Goal: Task Accomplishment & Management: Manage account settings

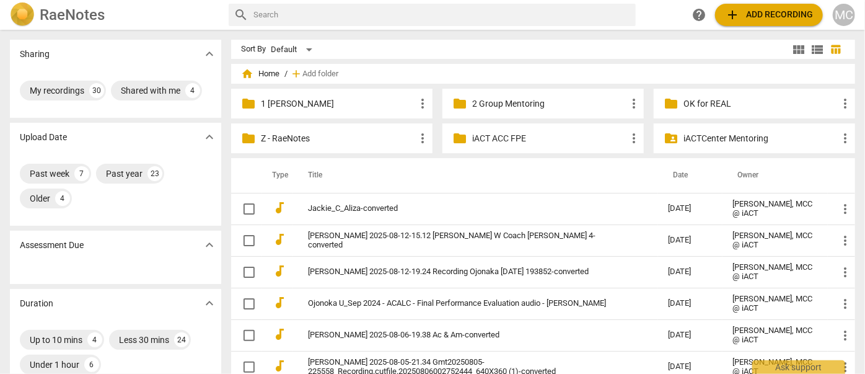
click at [336, 273] on td "Ojonoka U_Sep 2024 - ACALC - Final Performance Evaluation audio - [PERSON_NAME]" at bounding box center [475, 303] width 365 height 32
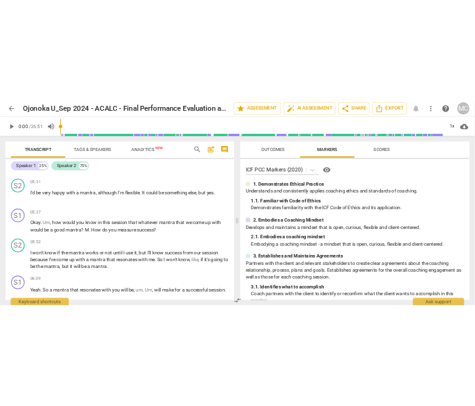
scroll to position [901, 0]
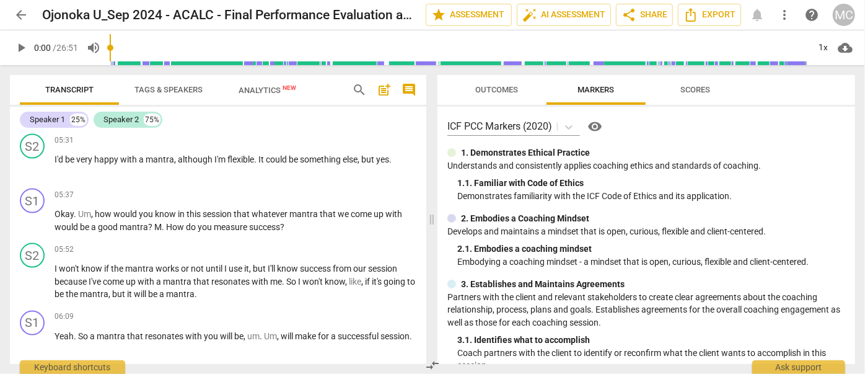
click at [11, 11] on span "arrow_back" at bounding box center [21, 14] width 22 height 15
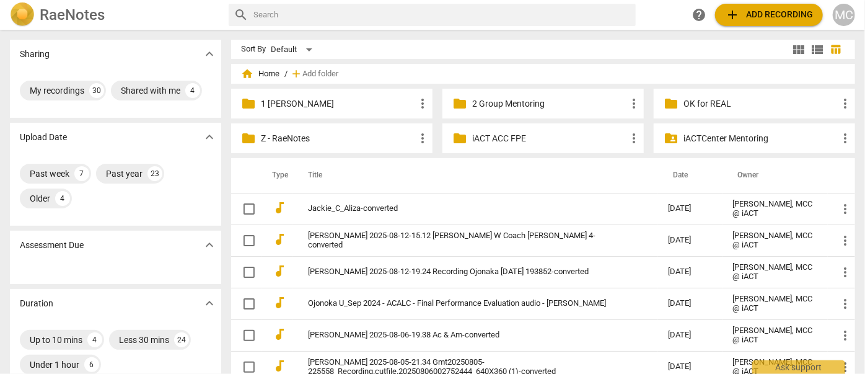
click at [274, 132] on p "Z - RaeNotes" at bounding box center [338, 138] width 154 height 13
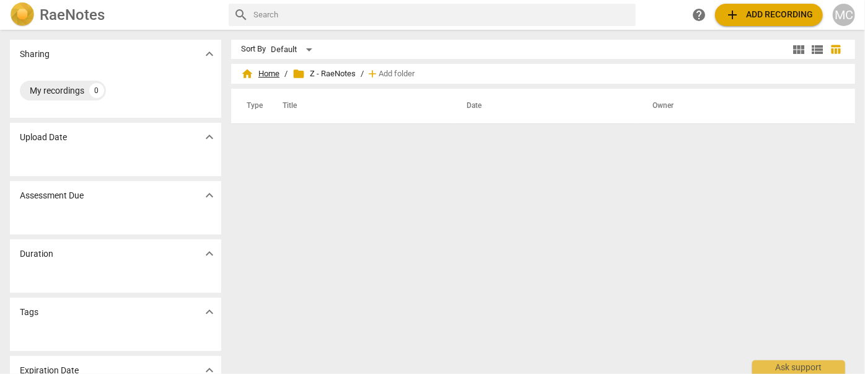
click at [260, 69] on span "home Home" at bounding box center [260, 74] width 38 height 12
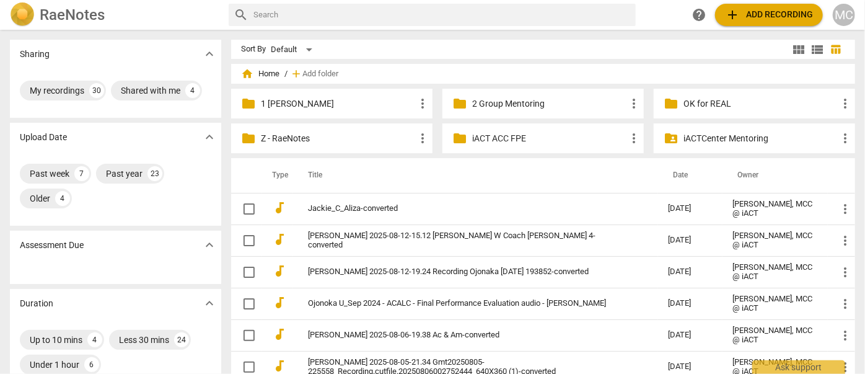
click at [634, 139] on p "iACTCenter Mentoring" at bounding box center [760, 138] width 154 height 13
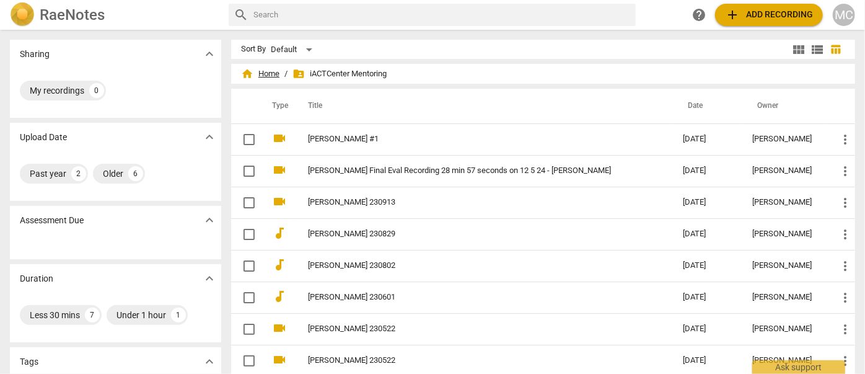
click at [271, 72] on span "home Home" at bounding box center [260, 74] width 38 height 12
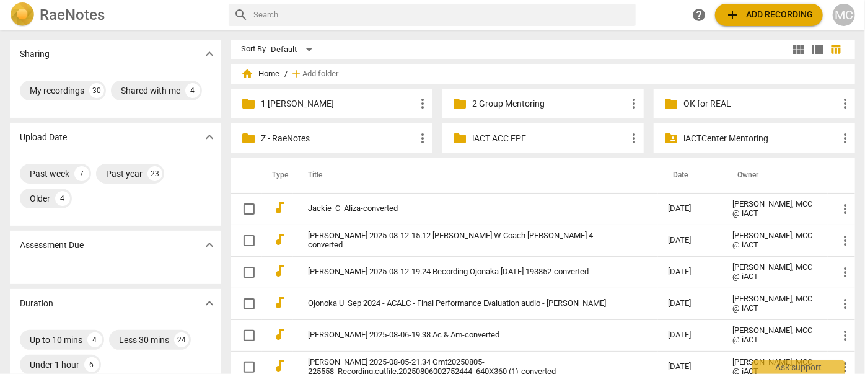
click at [317, 106] on p "1 [PERSON_NAME]" at bounding box center [338, 103] width 154 height 13
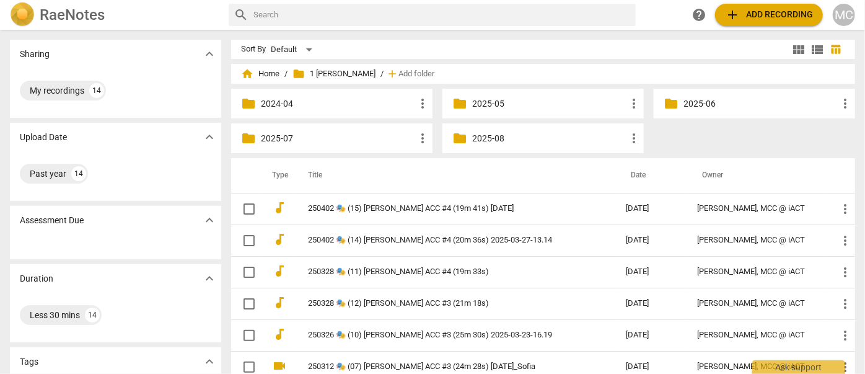
click at [486, 143] on p "2025-08" at bounding box center [549, 138] width 154 height 13
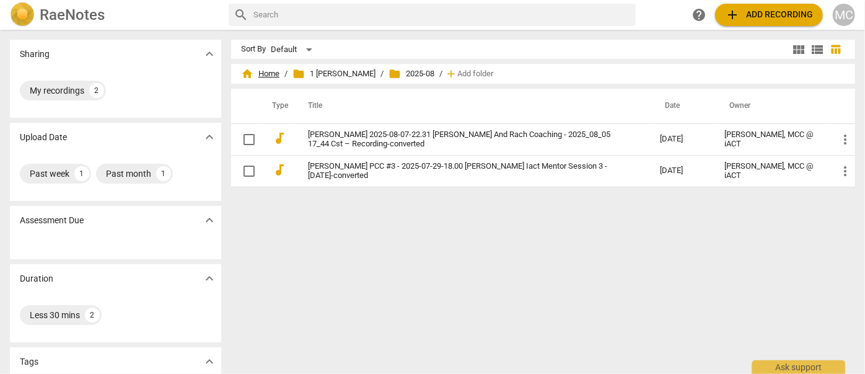
click at [271, 69] on span "home Home" at bounding box center [260, 74] width 38 height 12
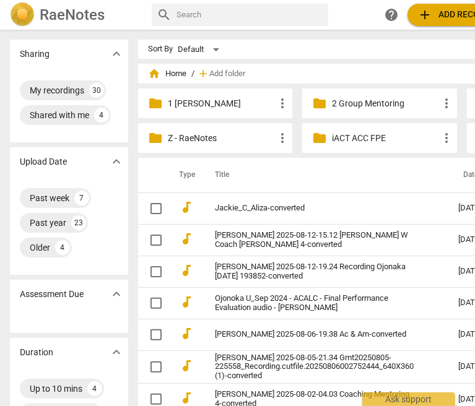
click at [185, 97] on p "1 [PERSON_NAME]" at bounding box center [221, 103] width 107 height 13
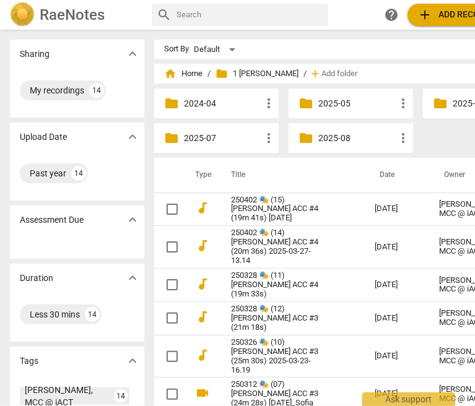
click at [198, 141] on p "2025-07" at bounding box center [222, 138] width 77 height 13
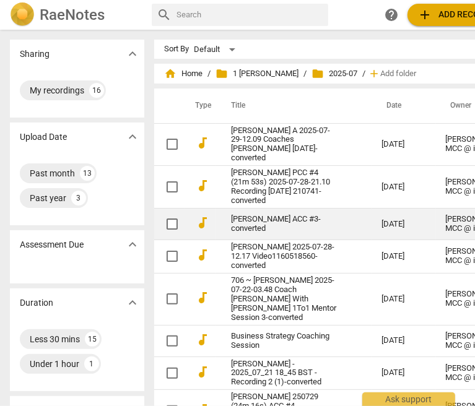
scroll to position [62, 0]
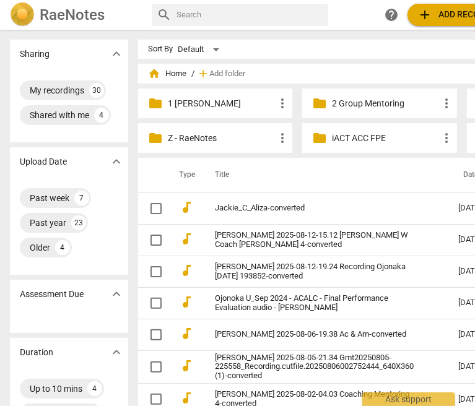
click at [170, 101] on p "1 [PERSON_NAME]" at bounding box center [221, 103] width 107 height 13
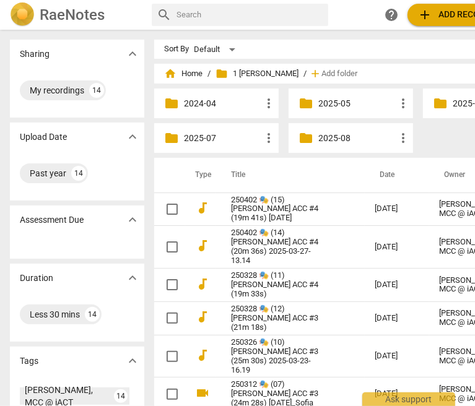
click at [335, 136] on p "2025-08" at bounding box center [356, 138] width 77 height 13
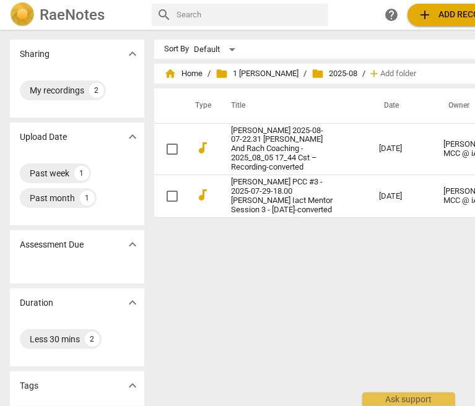
click at [454, 273] on div "Sort By Default view_module view_list table_chart home Home / folder 1 [PERSON_…" at bounding box center [355, 218] width 403 height 357
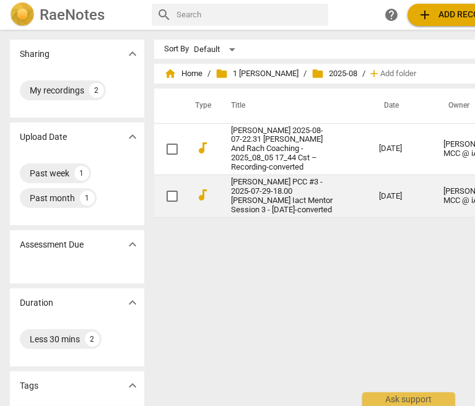
click at [268, 199] on link "[PERSON_NAME] PCC #3 - 2025-07-29-18.00 [PERSON_NAME] Iact Mentor Session 3 - […" at bounding box center [282, 196] width 103 height 37
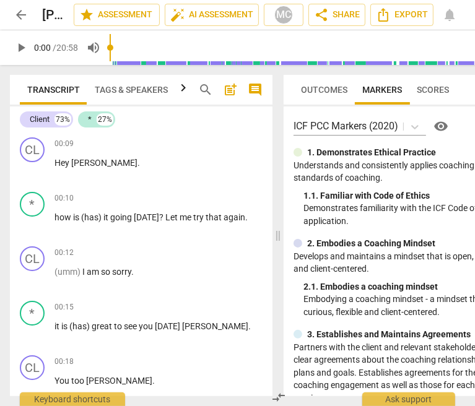
click at [24, 18] on span "arrow_back" at bounding box center [21, 14] width 15 height 15
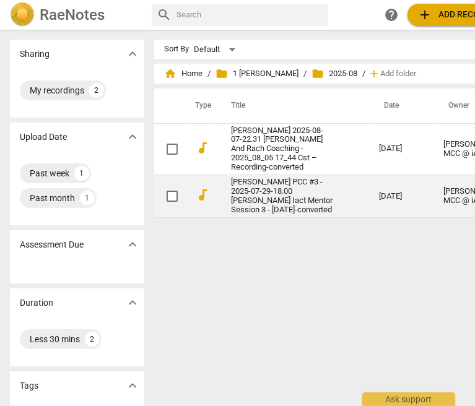
click at [240, 195] on link "[PERSON_NAME] PCC #3 - 2025-07-29-18.00 [PERSON_NAME] Iact Mentor Session 3 - […" at bounding box center [282, 196] width 103 height 37
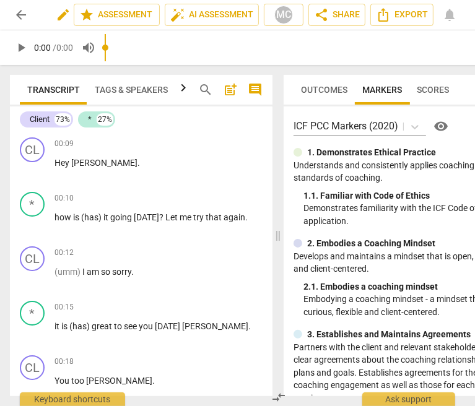
click at [59, 14] on span "edit" at bounding box center [63, 14] width 15 height 15
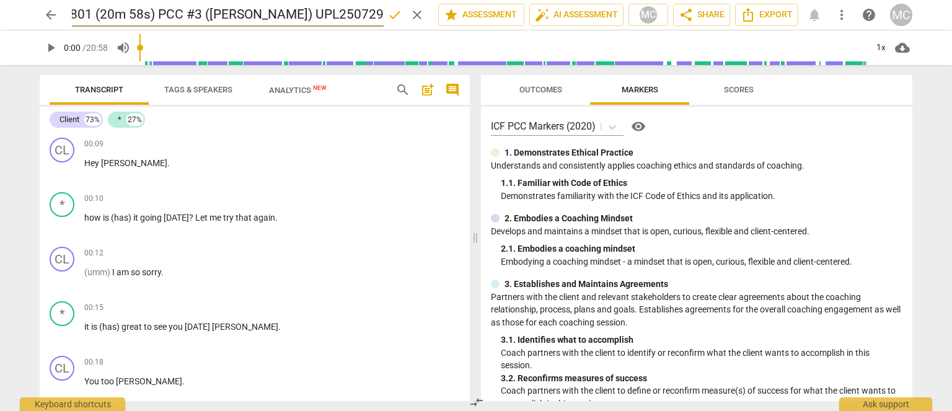
scroll to position [0, 53]
type input "[PERSON_NAME] 250801 (20m 58s) PCC #3 ([PERSON_NAME]) UPL250729"
click at [388, 15] on span "done" at bounding box center [394, 14] width 15 height 15
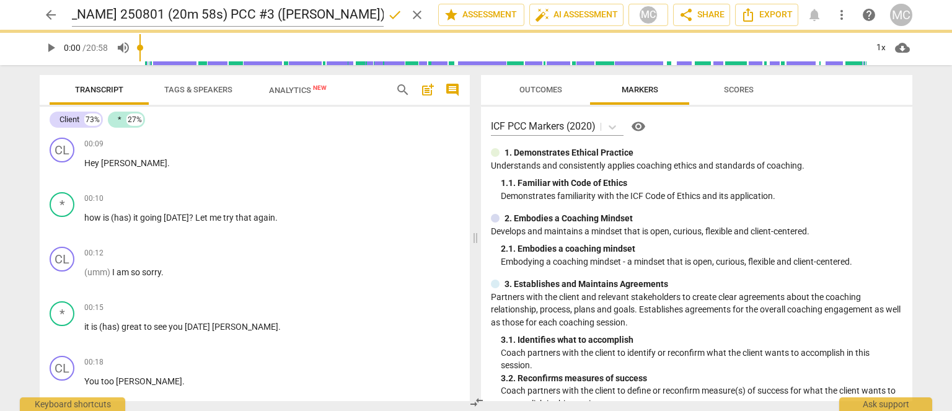
scroll to position [0, 0]
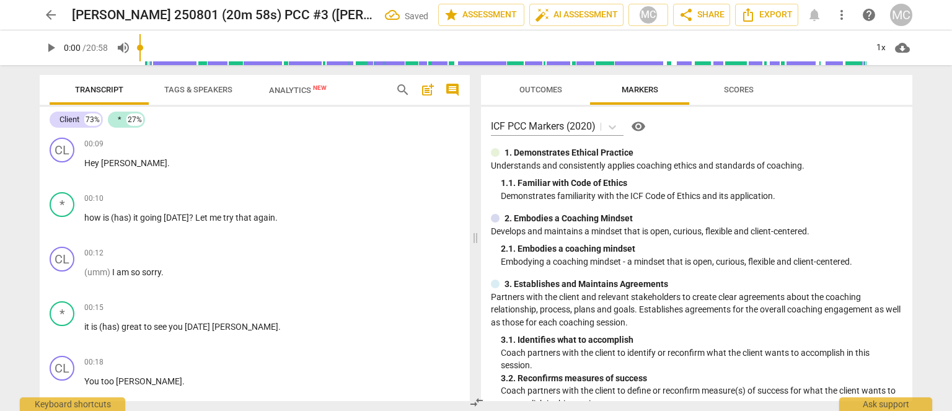
click at [50, 14] on span "arrow_back" at bounding box center [50, 14] width 15 height 15
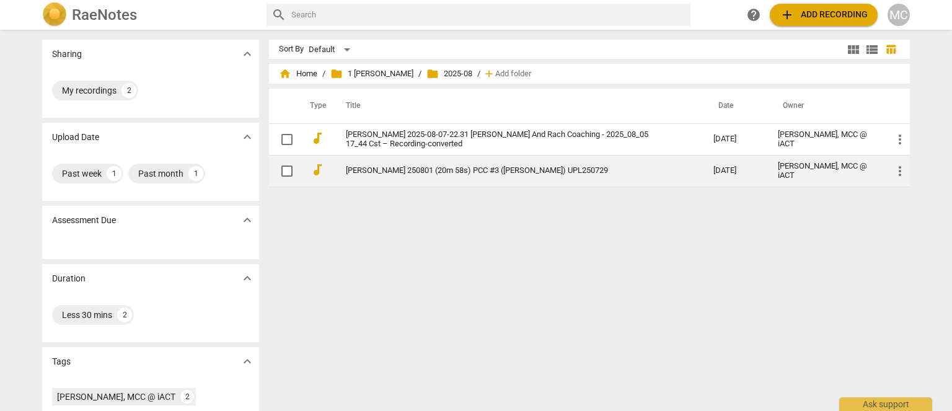
click at [426, 176] on td "[PERSON_NAME] 250801 (20m 58s) PCC #3 ([PERSON_NAME]) UPL250729" at bounding box center [517, 171] width 372 height 32
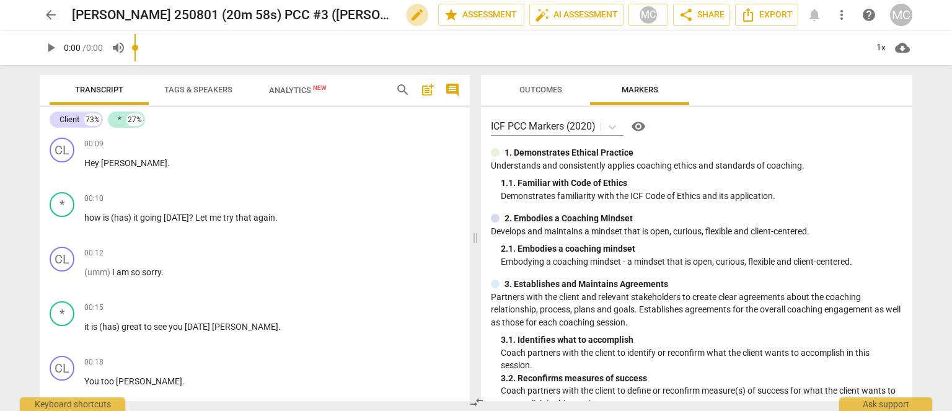
click at [411, 19] on span "edit" at bounding box center [417, 14] width 15 height 15
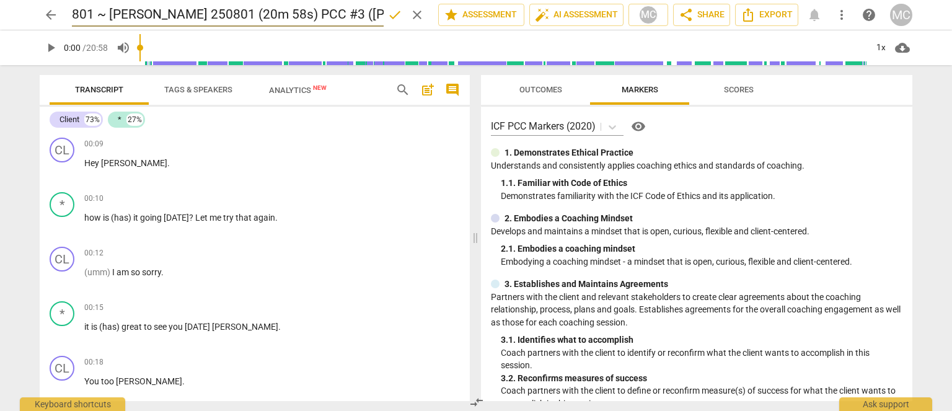
type input "801 ~ [PERSON_NAME] 250801 (20m 58s) PCC #3 ([PERSON_NAME]) UPL250729"
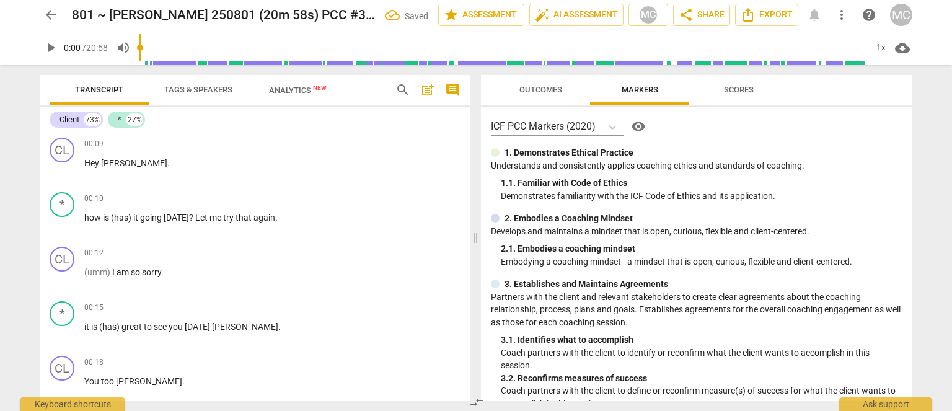
click at [50, 16] on span "arrow_back" at bounding box center [50, 14] width 15 height 15
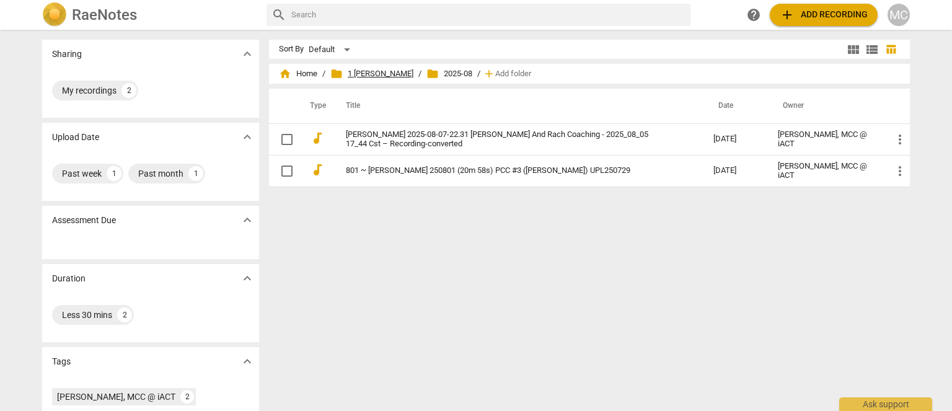
click at [405, 76] on span "folder 1 [PERSON_NAME]" at bounding box center [371, 74] width 83 height 12
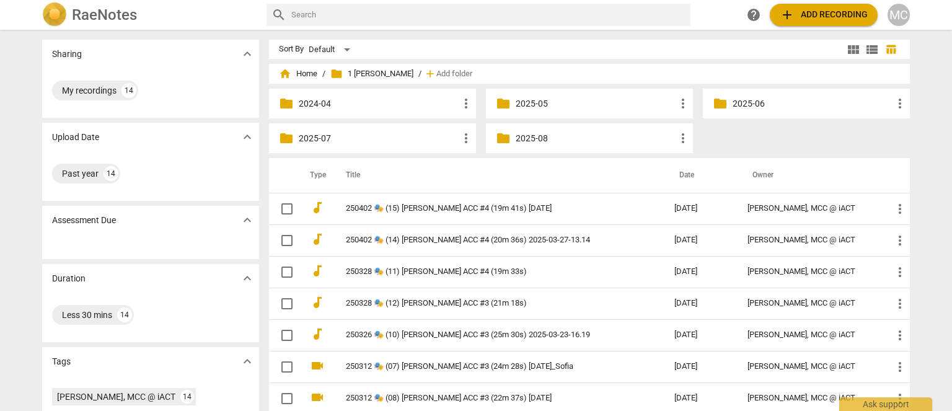
click at [318, 139] on p "2025-07" at bounding box center [379, 138] width 160 height 13
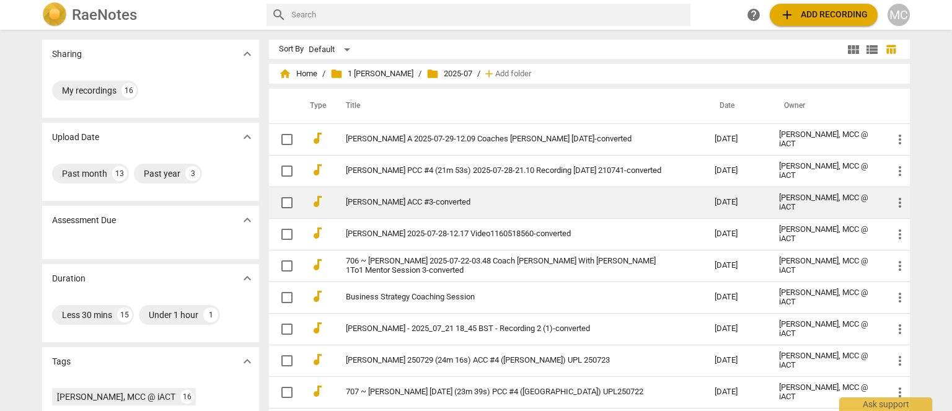
click at [634, 198] on span "more_vert" at bounding box center [899, 202] width 15 height 15
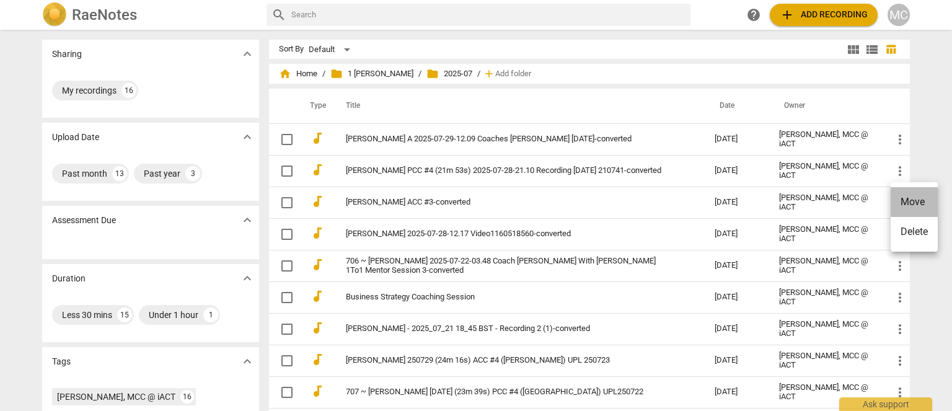
click at [634, 203] on li "Move" at bounding box center [913, 202] width 47 height 30
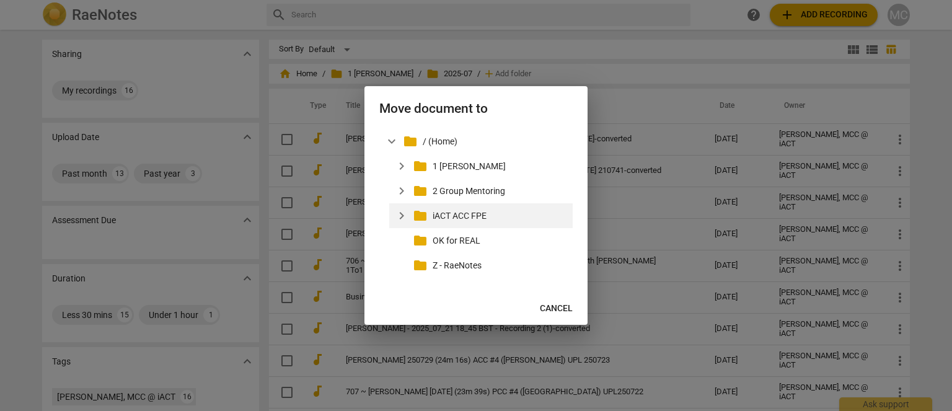
click at [397, 215] on span "expand_more" at bounding box center [401, 215] width 15 height 15
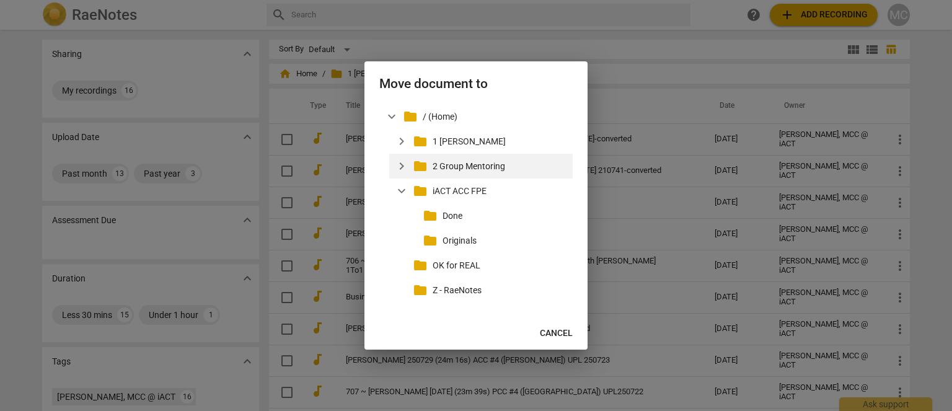
click at [401, 191] on span "expand_more" at bounding box center [401, 190] width 15 height 15
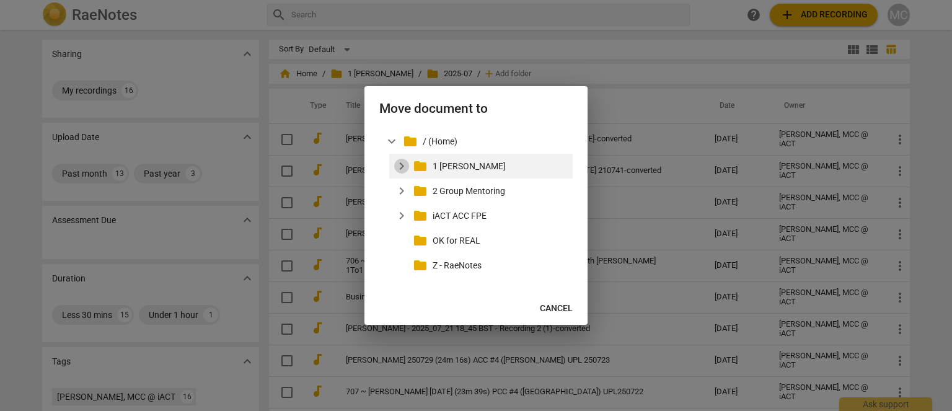
click at [397, 160] on span "expand_more" at bounding box center [401, 166] width 15 height 15
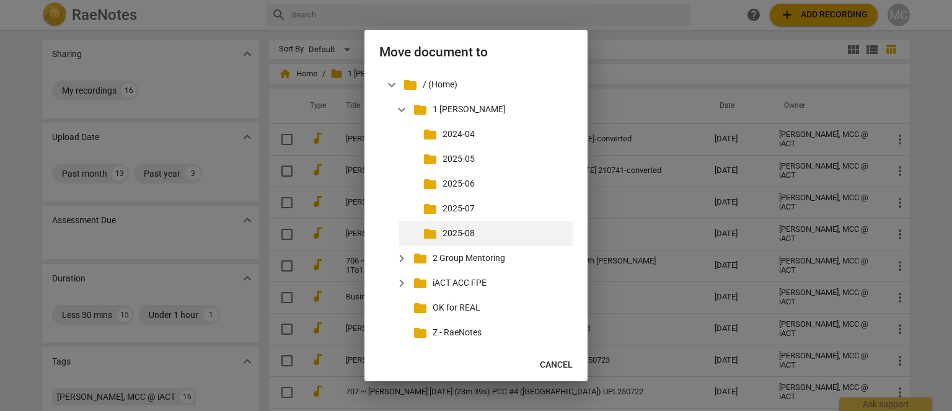
click at [459, 230] on p "2025-08" at bounding box center [504, 233] width 125 height 13
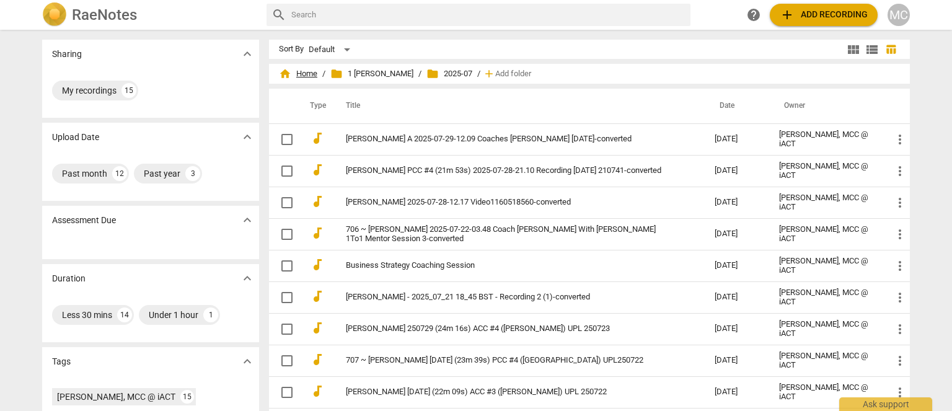
click at [307, 72] on span "home Home" at bounding box center [298, 74] width 38 height 12
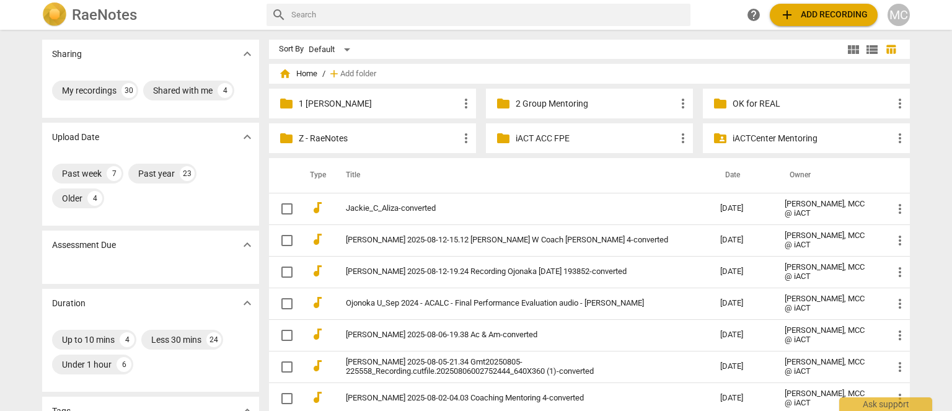
click at [332, 100] on p "1 [PERSON_NAME]" at bounding box center [379, 103] width 160 height 13
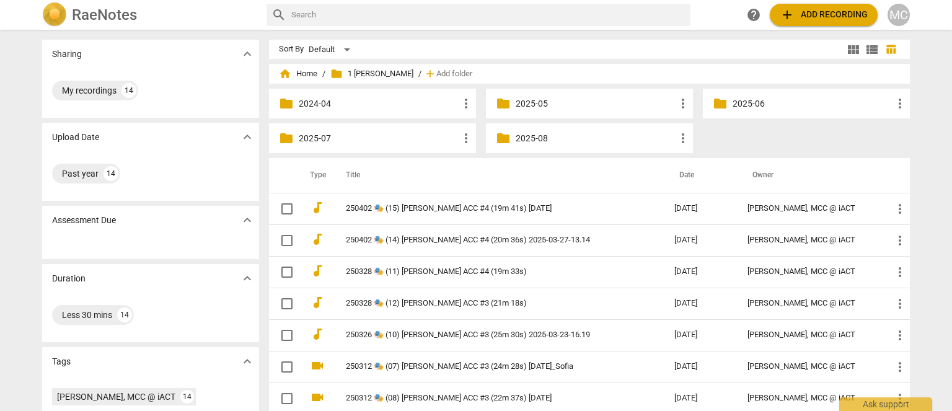
click at [532, 139] on p "2025-08" at bounding box center [596, 138] width 160 height 13
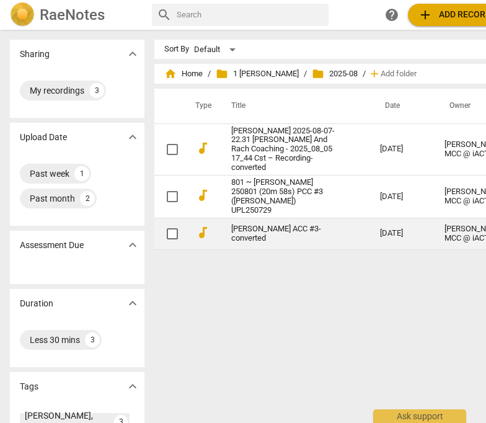
click at [275, 225] on link "[PERSON_NAME] ACC #3-converted" at bounding box center [283, 233] width 104 height 19
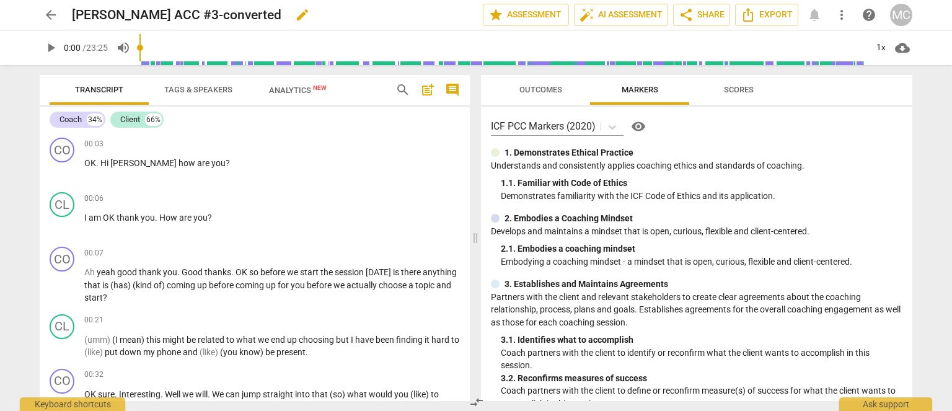
click at [295, 9] on span "edit" at bounding box center [302, 14] width 15 height 15
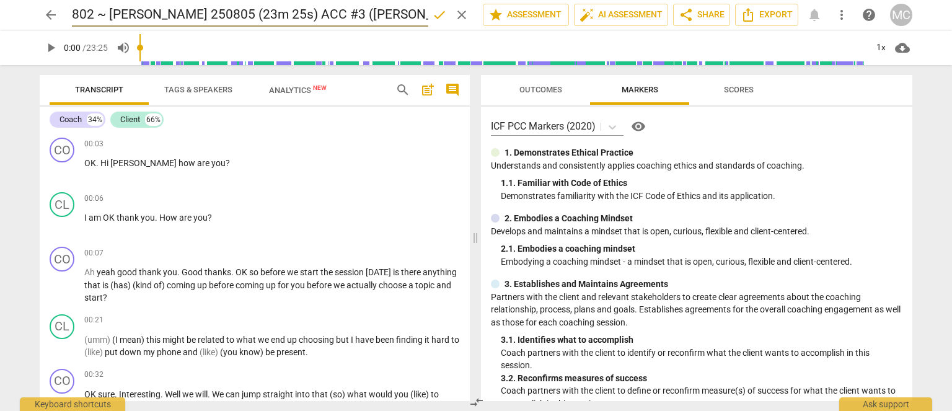
scroll to position [0, 25]
type input "802 ~ [PERSON_NAME] 250805 (23m 25s) ACC #3 ([PERSON_NAME]) UPL250728"
click at [441, 14] on span "done" at bounding box center [439, 14] width 15 height 15
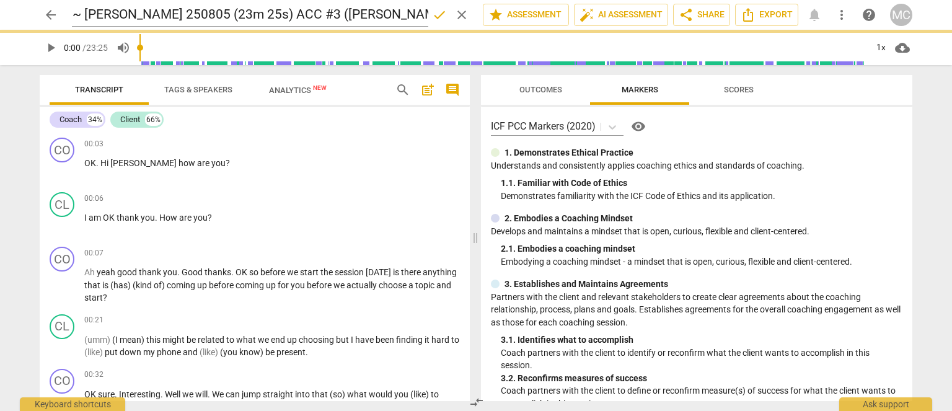
scroll to position [0, 0]
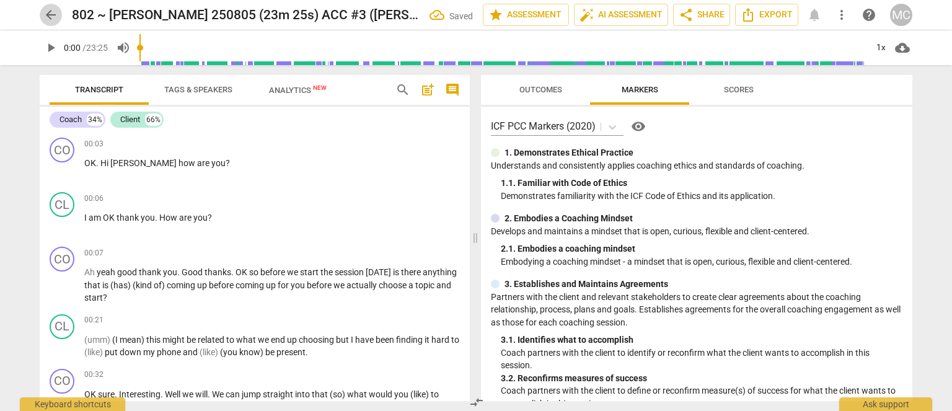
click at [51, 11] on span "arrow_back" at bounding box center [50, 14] width 15 height 15
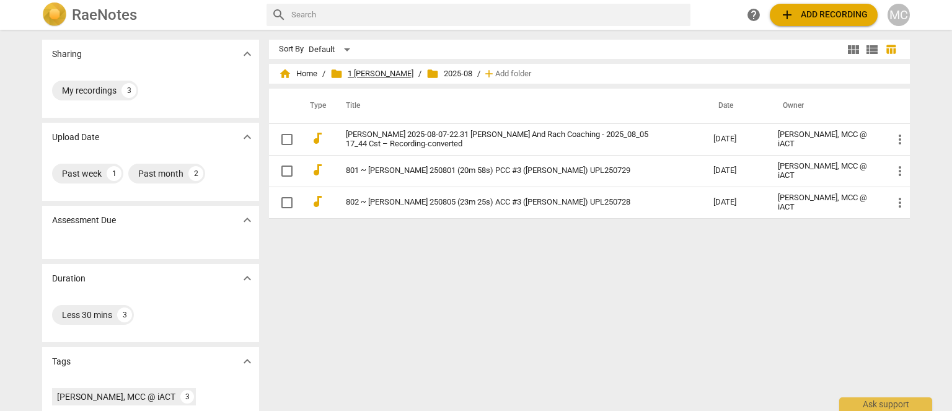
click at [399, 74] on span "folder 1 [PERSON_NAME]" at bounding box center [371, 74] width 83 height 12
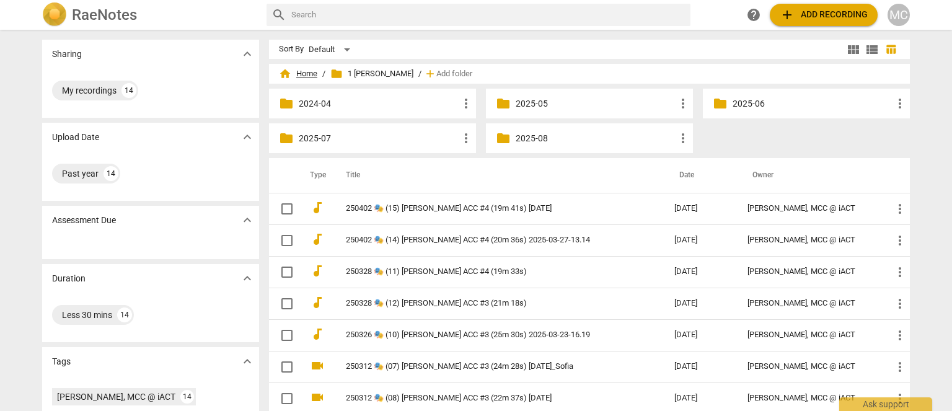
click at [314, 69] on span "home Home" at bounding box center [298, 74] width 38 height 12
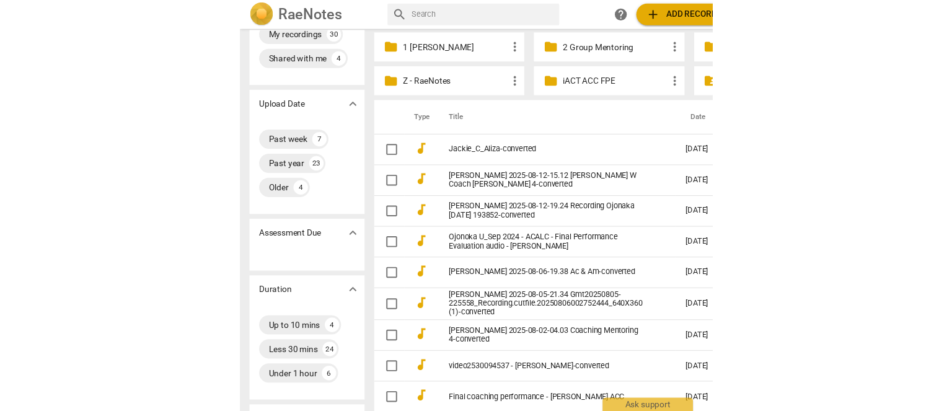
scroll to position [62, 0]
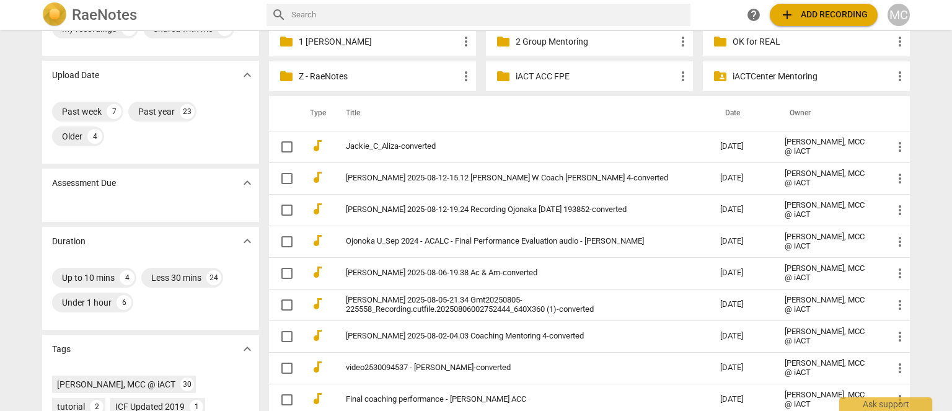
click at [326, 37] on p "1 [PERSON_NAME]" at bounding box center [379, 41] width 160 height 13
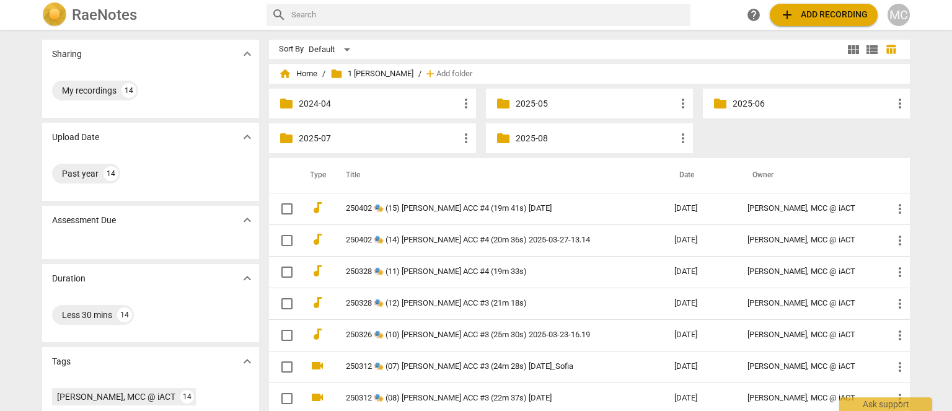
click at [535, 137] on p "2025-08" at bounding box center [596, 138] width 160 height 13
click at [512, 138] on div "folder 2025-08 more_vert" at bounding box center [589, 138] width 207 height 30
click at [525, 138] on p "2025-08" at bounding box center [596, 138] width 160 height 13
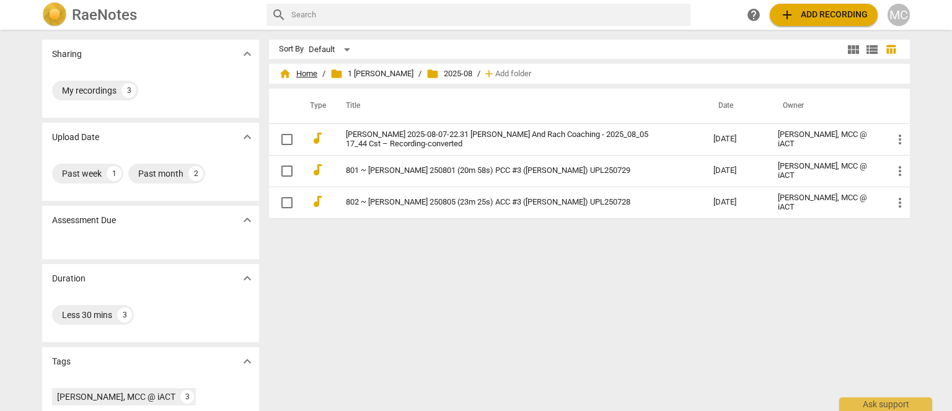
click at [312, 71] on span "home Home" at bounding box center [298, 74] width 38 height 12
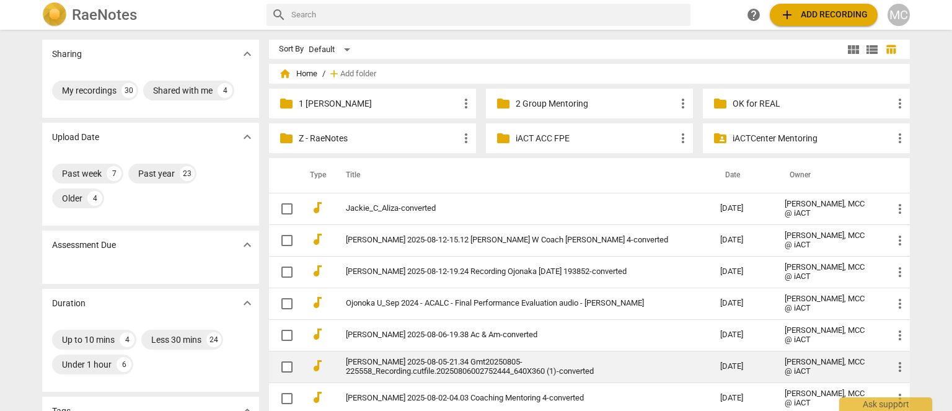
click at [387, 273] on link "[PERSON_NAME] 2025-08-05-21.34 Gmt20250805-225558_Recording.cutfile.20250806002…" at bounding box center [511, 367] width 330 height 19
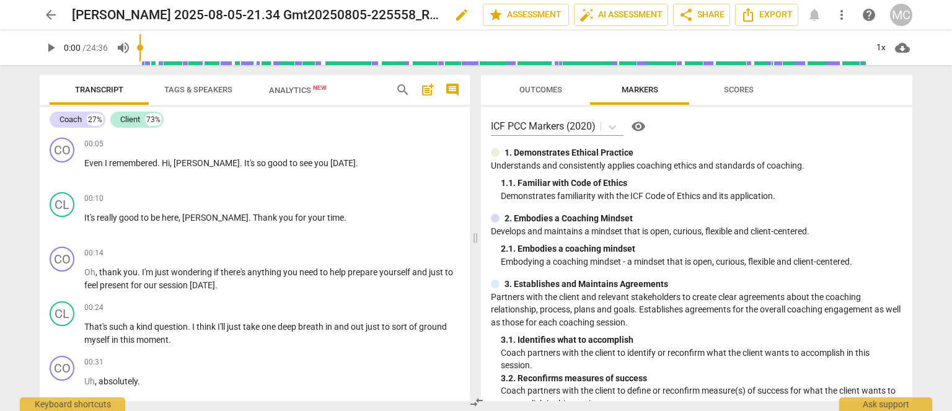
click at [454, 16] on span "edit" at bounding box center [461, 14] width 15 height 15
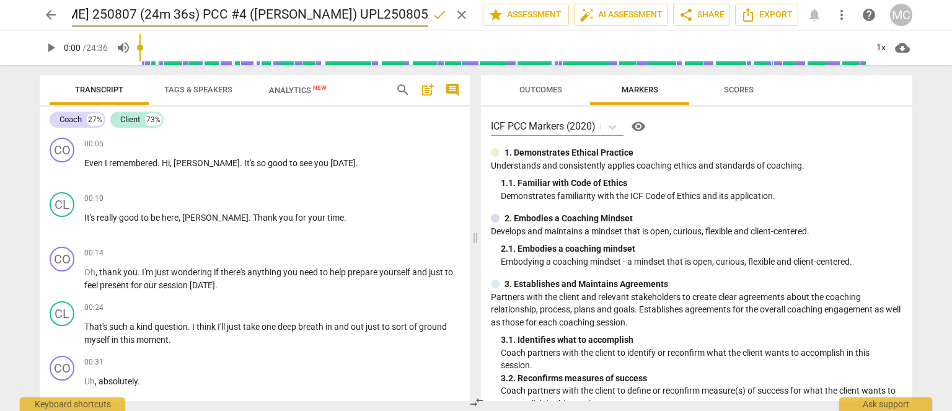
scroll to position [0, 36]
type input "803 ~ [PERSON_NAME] 250807 (24m 36s) PCC #4 ([PERSON_NAME]) UPL250805"
click at [432, 15] on span "done" at bounding box center [439, 14] width 15 height 15
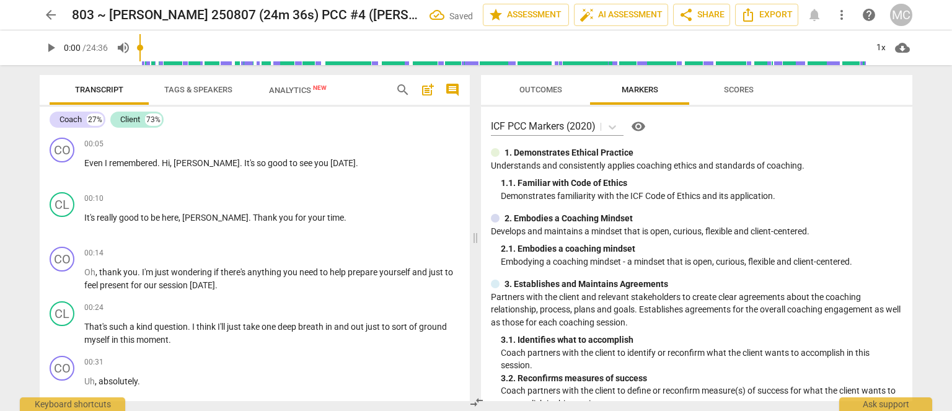
click at [50, 13] on span "arrow_back" at bounding box center [50, 14] width 15 height 15
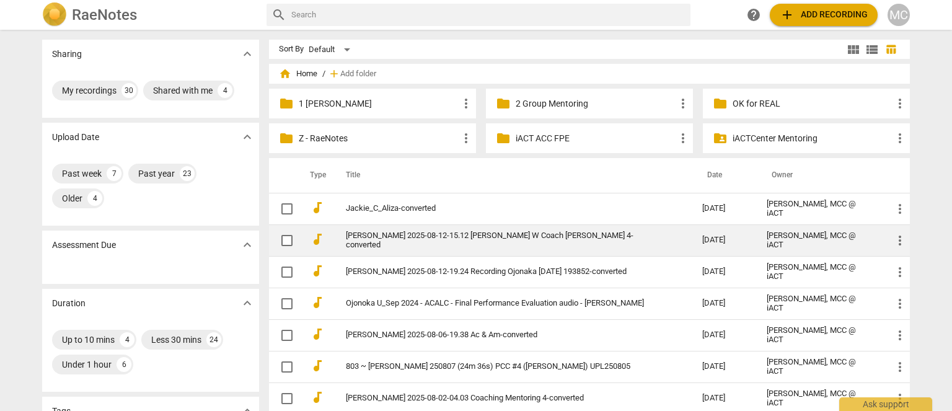
scroll to position [62, 0]
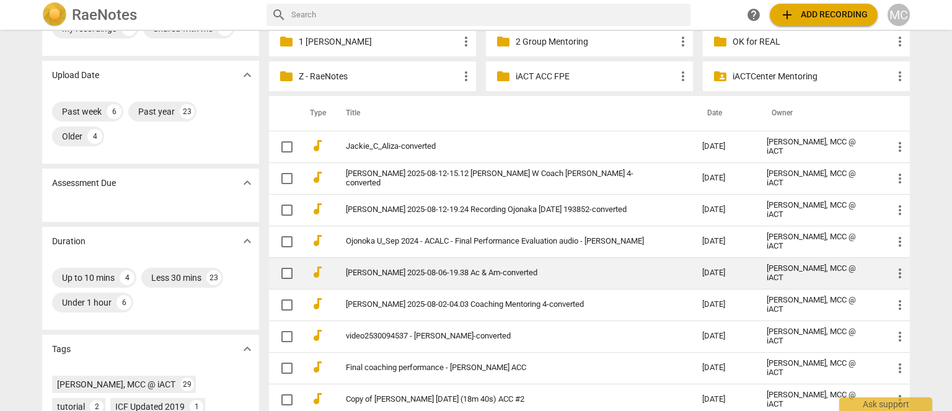
click at [382, 273] on link "[PERSON_NAME] 2025-08-06-19.38 Ac & Am-converted" at bounding box center [502, 272] width 312 height 9
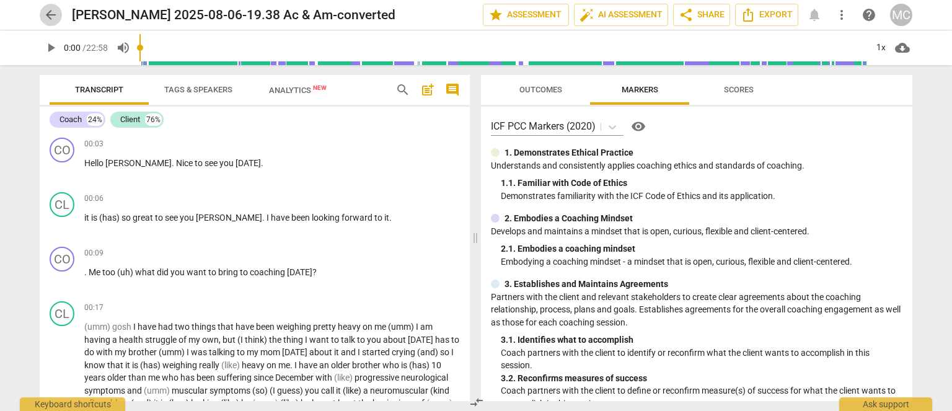
click at [51, 15] on span "arrow_back" at bounding box center [50, 14] width 15 height 15
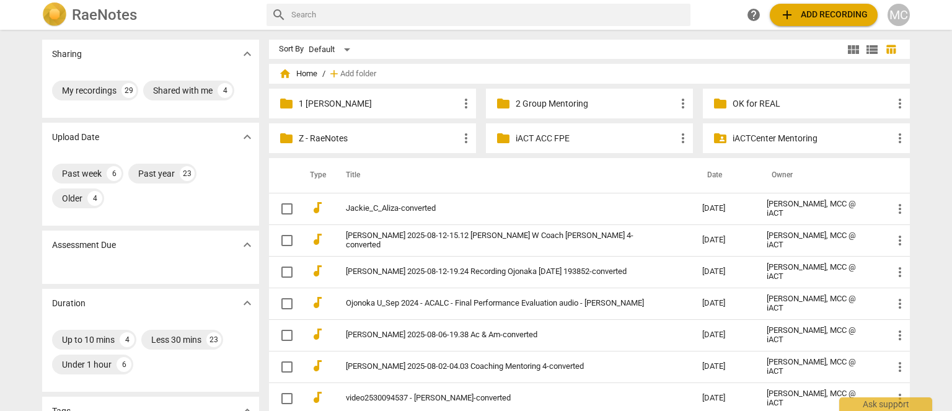
click at [335, 103] on p "1 [PERSON_NAME]" at bounding box center [379, 103] width 160 height 13
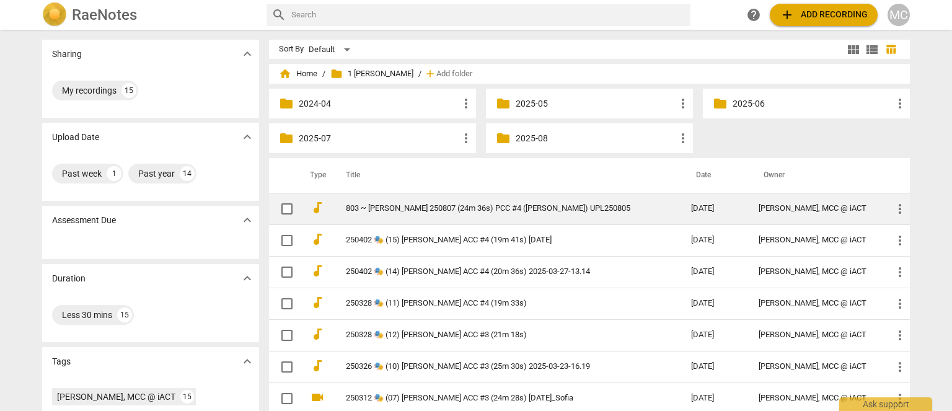
click at [426, 204] on link "803 ~ [PERSON_NAME] 250807 (24m 36s) PCC #4 ([PERSON_NAME]) UPL250805" at bounding box center [496, 208] width 301 height 9
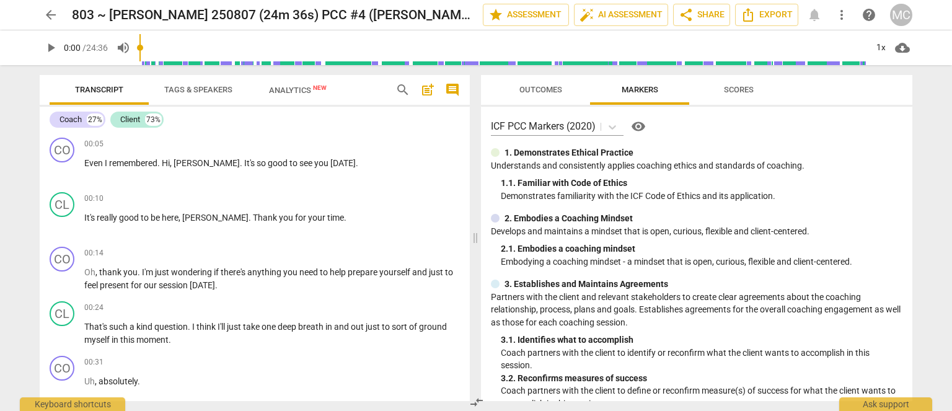
click at [46, 14] on span "arrow_back" at bounding box center [50, 14] width 15 height 15
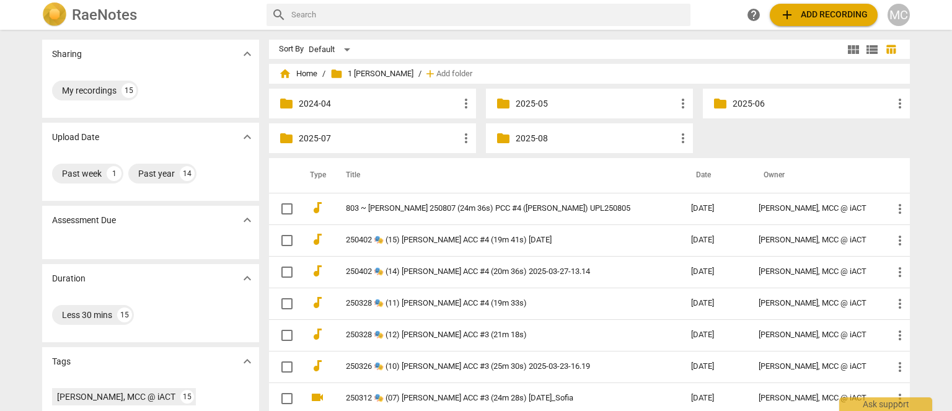
click at [533, 139] on p "2025-08" at bounding box center [596, 138] width 160 height 13
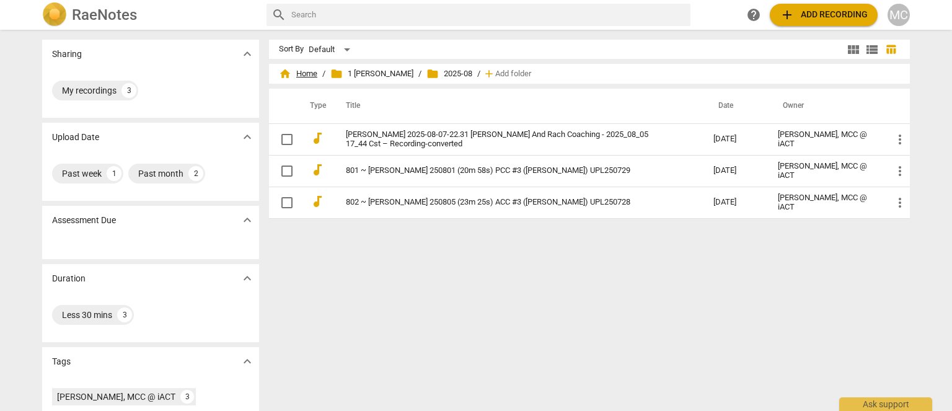
click at [308, 74] on span "home Home" at bounding box center [298, 74] width 38 height 12
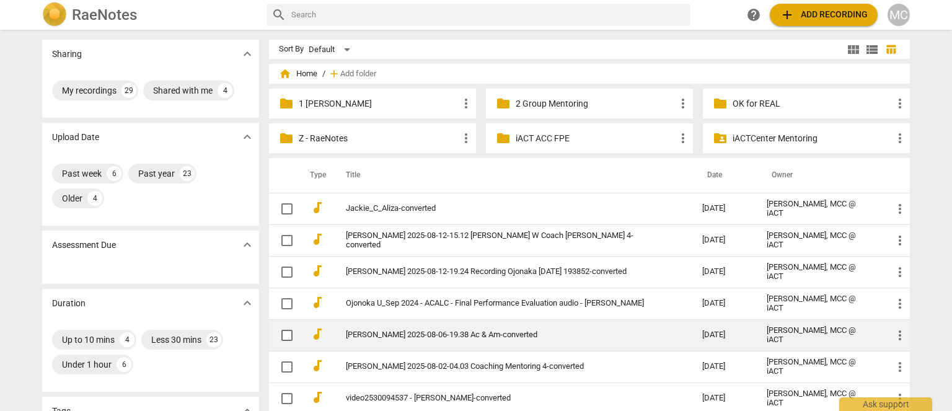
click at [442, 273] on link "[PERSON_NAME] 2025-08-06-19.38 Ac & Am-converted" at bounding box center [502, 334] width 312 height 9
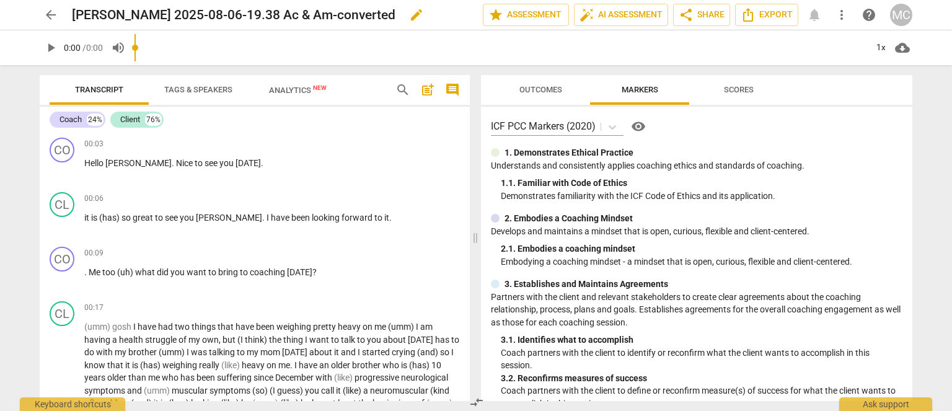
click at [409, 11] on span "edit" at bounding box center [416, 14] width 15 height 15
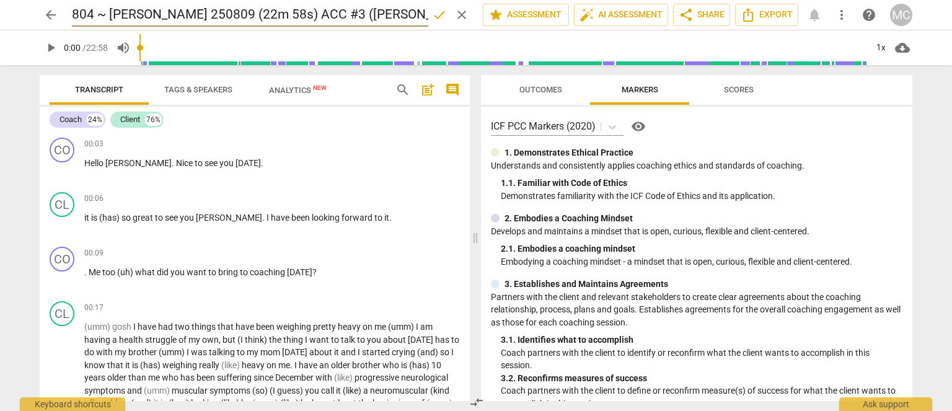
scroll to position [0, 40]
type input "804 ~ [PERSON_NAME] 250809 (22m 58s) ACC #3 ([PERSON_NAME]) UPL250806"
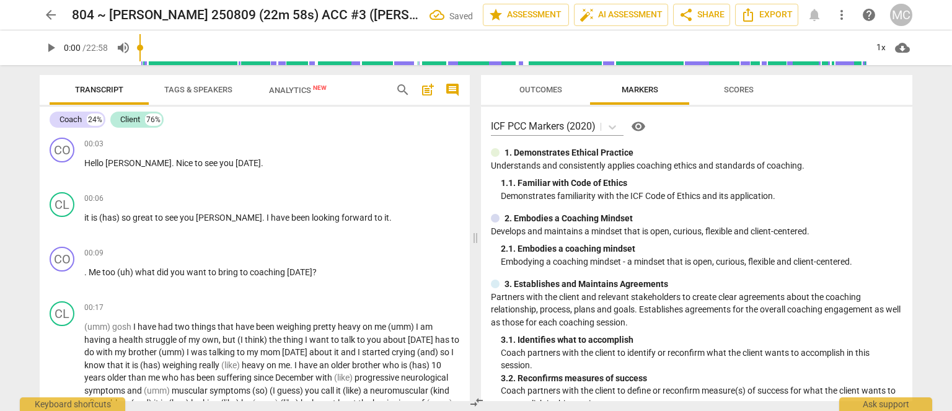
click at [53, 12] on span "arrow_back" at bounding box center [50, 14] width 15 height 15
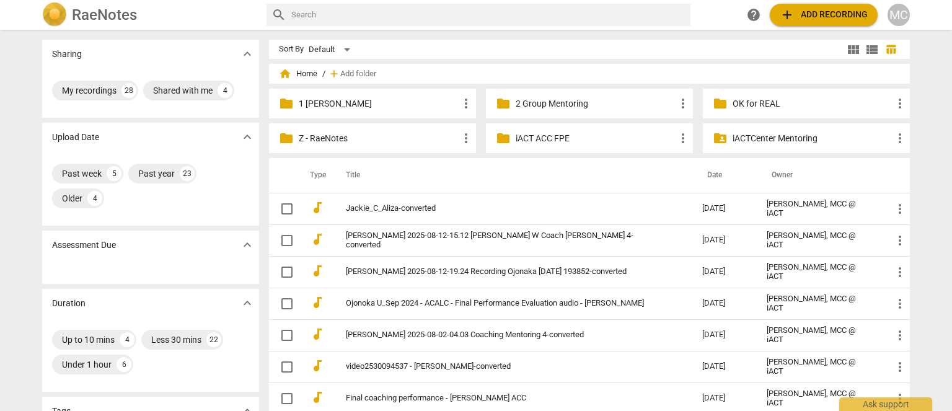
click at [344, 102] on p "1 [PERSON_NAME]" at bounding box center [379, 103] width 160 height 13
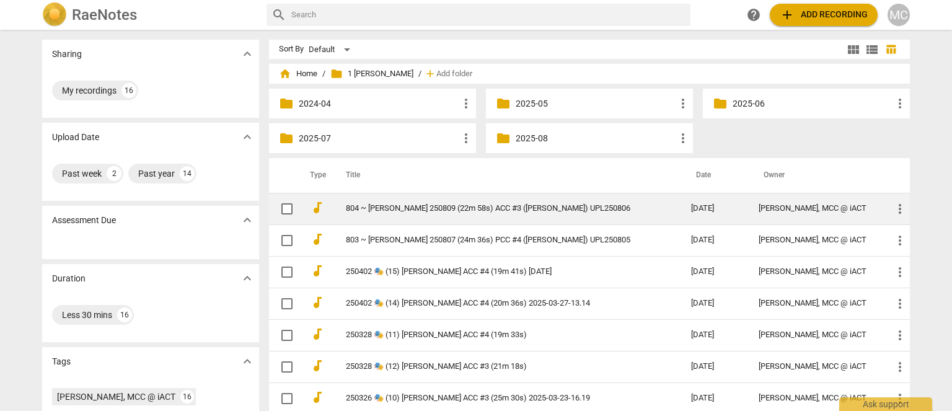
drag, startPoint x: 394, startPoint y: 203, endPoint x: 466, endPoint y: 206, distance: 71.9
click at [634, 156] on div "home Home / folder 1 [PERSON_NAME] / add Add folder folder 2024-04 more_vert fo…" at bounding box center [594, 389] width 651 height 640
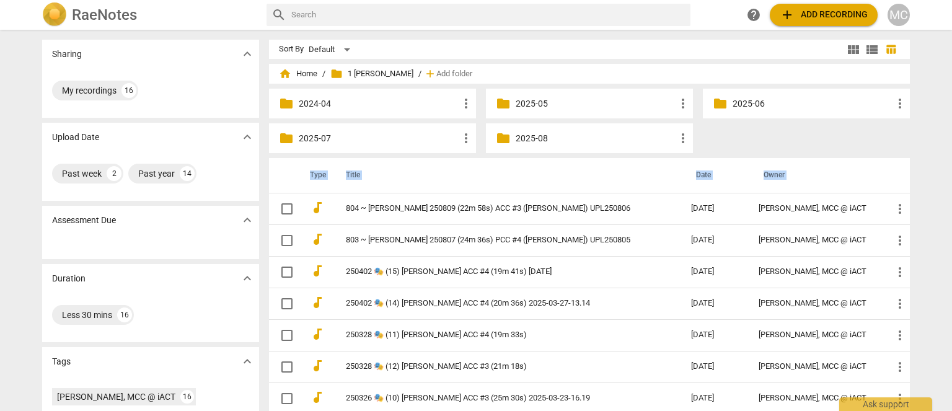
drag, startPoint x: 432, startPoint y: 200, endPoint x: 561, endPoint y: 165, distance: 133.3
click at [527, 133] on div "home Home / folder 1 [PERSON_NAME] / add Add folder folder 2024-04 more_vert fo…" at bounding box center [594, 389] width 651 height 640
click at [522, 177] on th "Title" at bounding box center [506, 175] width 350 height 35
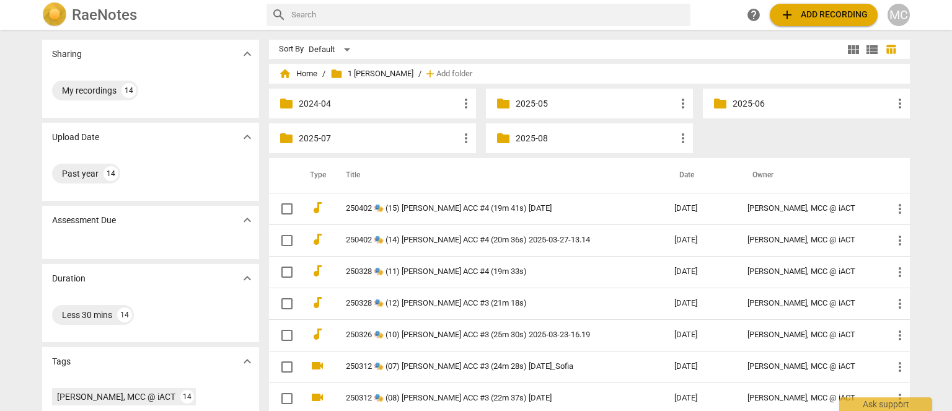
click at [538, 132] on p "2025-08" at bounding box center [596, 138] width 160 height 13
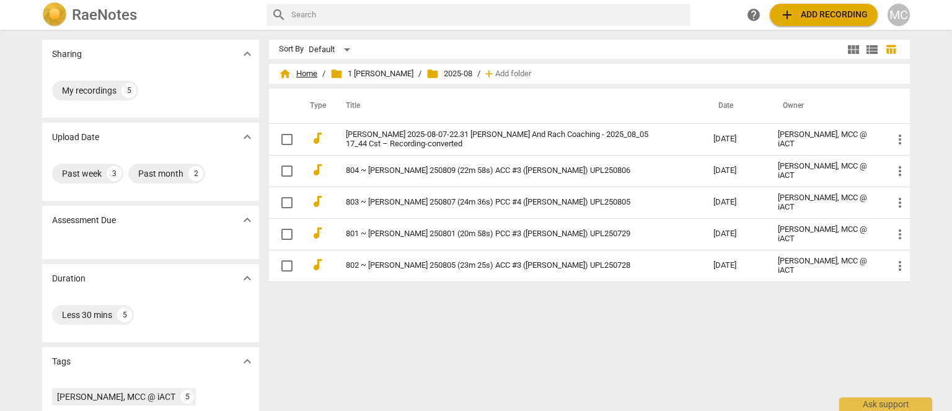
click at [305, 71] on span "home Home" at bounding box center [298, 74] width 38 height 12
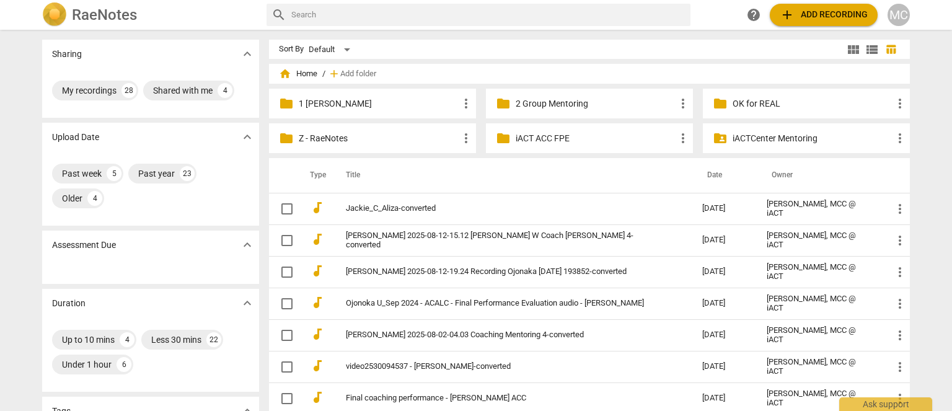
click at [316, 143] on p "Z - RaeNotes" at bounding box center [379, 138] width 160 height 13
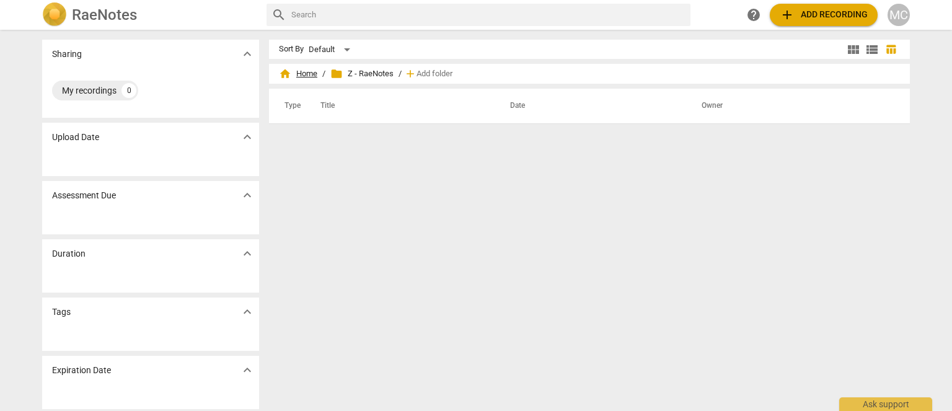
click at [300, 76] on span "home Home" at bounding box center [298, 74] width 38 height 12
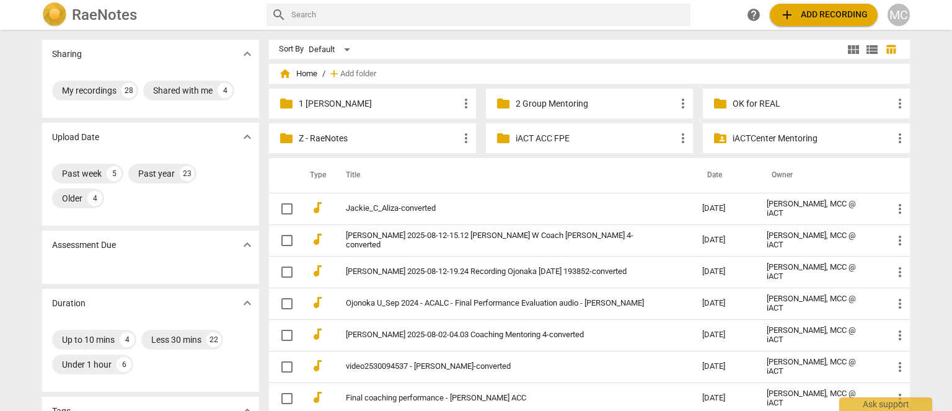
click at [337, 102] on p "1 [PERSON_NAME]" at bounding box center [379, 103] width 160 height 13
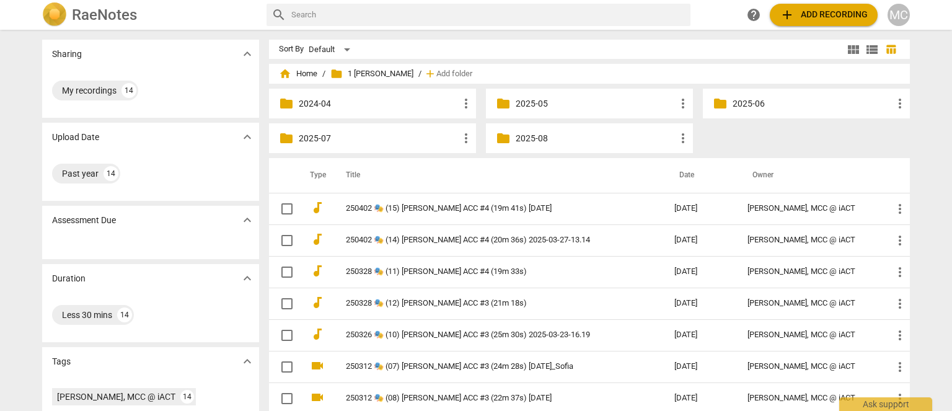
click at [527, 138] on p "2025-08" at bounding box center [596, 138] width 160 height 13
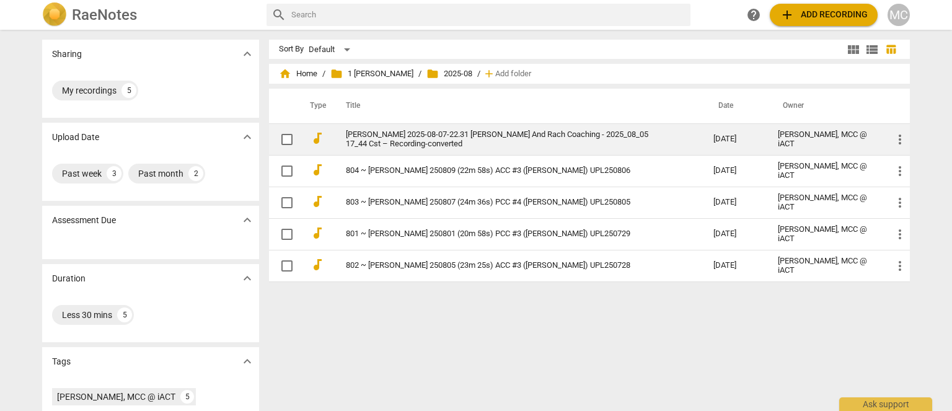
click at [386, 138] on link "[PERSON_NAME] 2025-08-07-22.31 [PERSON_NAME] And Rach Coaching - 2025_08_05 17_…" at bounding box center [507, 139] width 323 height 19
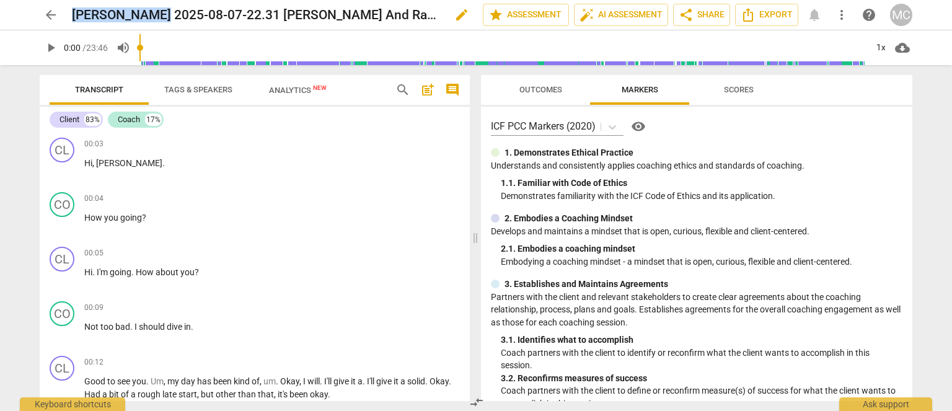
drag, startPoint x: 160, startPoint y: 16, endPoint x: 75, endPoint y: 19, distance: 84.9
click at [75, 19] on h2 "[PERSON_NAME] 2025-08-07-22.31 [PERSON_NAME] And Rach Coaching - 2025_08_05 17_…" at bounding box center [256, 14] width 369 height 15
click at [460, 14] on span "edit" at bounding box center [461, 14] width 15 height 15
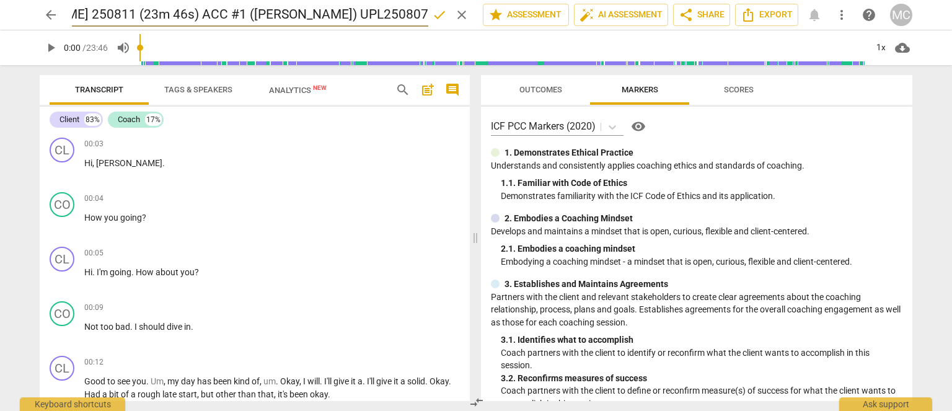
scroll to position [0, 16]
type input "[PERSON_NAME] 250811 (23m 46s) ACC #1 ([PERSON_NAME]) UPL250807"
click at [432, 12] on span "done" at bounding box center [439, 14] width 15 height 15
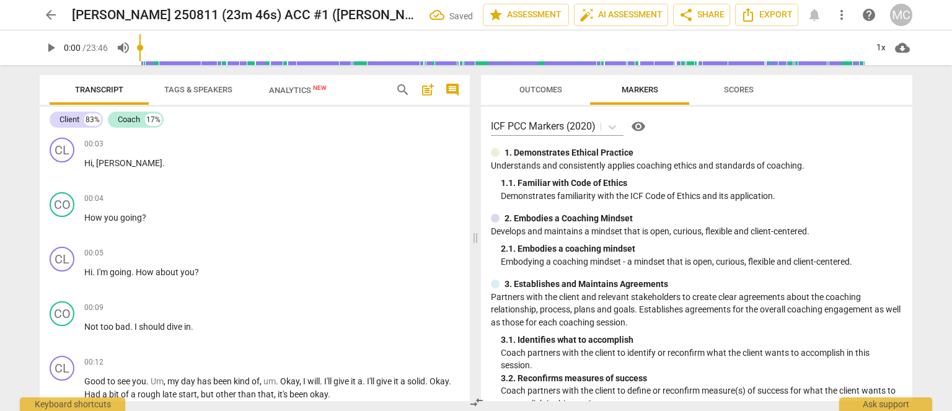
click at [45, 17] on span "arrow_back" at bounding box center [50, 14] width 15 height 15
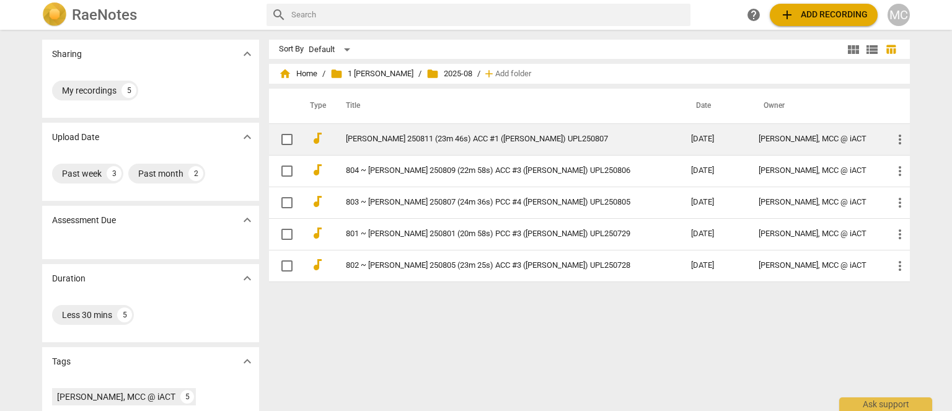
click at [435, 138] on link "[PERSON_NAME] 250811 (23m 46s) ACC #1 ([PERSON_NAME]) UPL250807" at bounding box center [496, 138] width 301 height 9
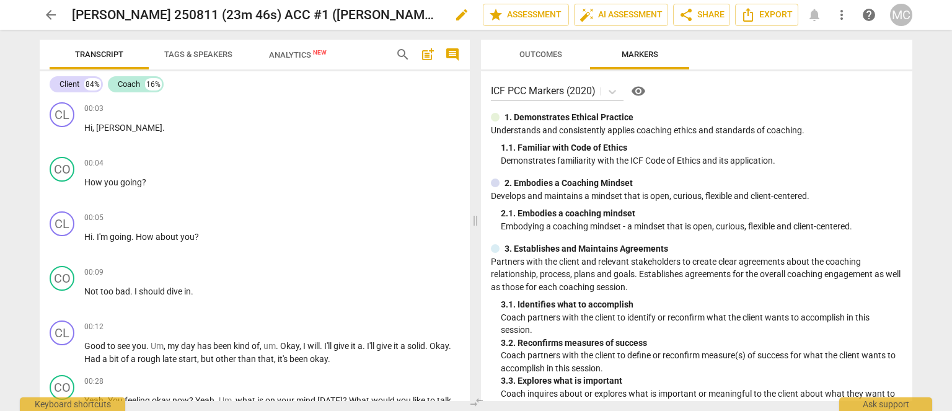
click at [454, 15] on span "edit" at bounding box center [461, 14] width 15 height 15
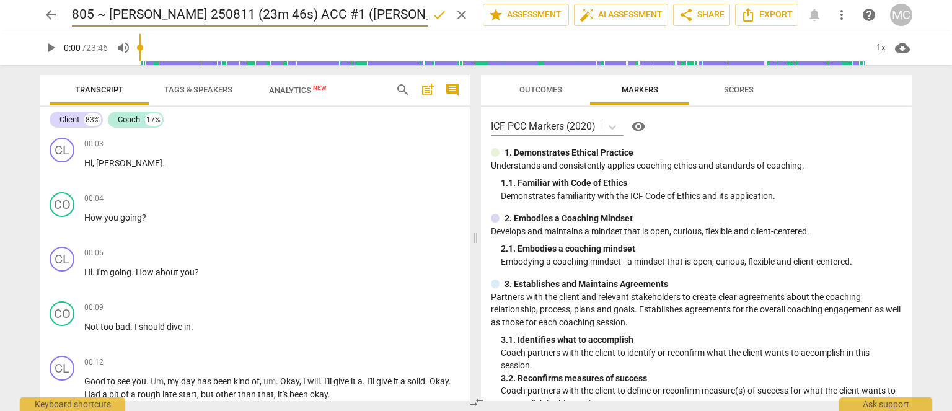
type input "805 ~ [PERSON_NAME] 250811 (23m 46s) ACC #1 ([PERSON_NAME]) UPL250807"
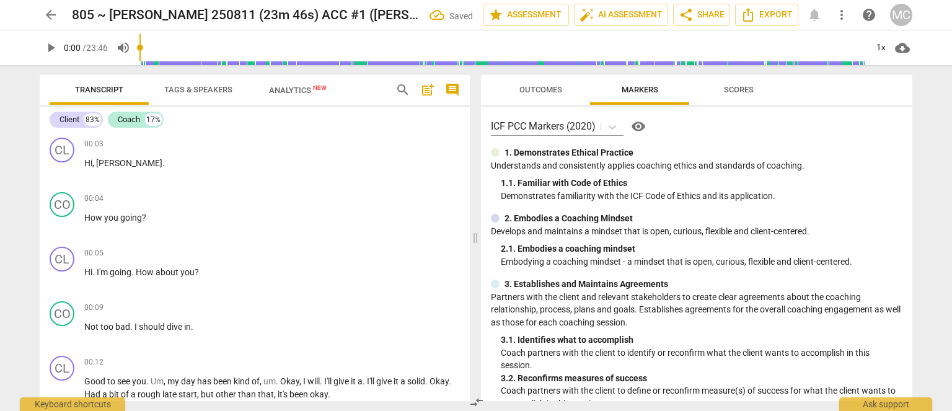
click at [46, 14] on span "arrow_back" at bounding box center [50, 14] width 15 height 15
